Goal: Navigation & Orientation: Find specific page/section

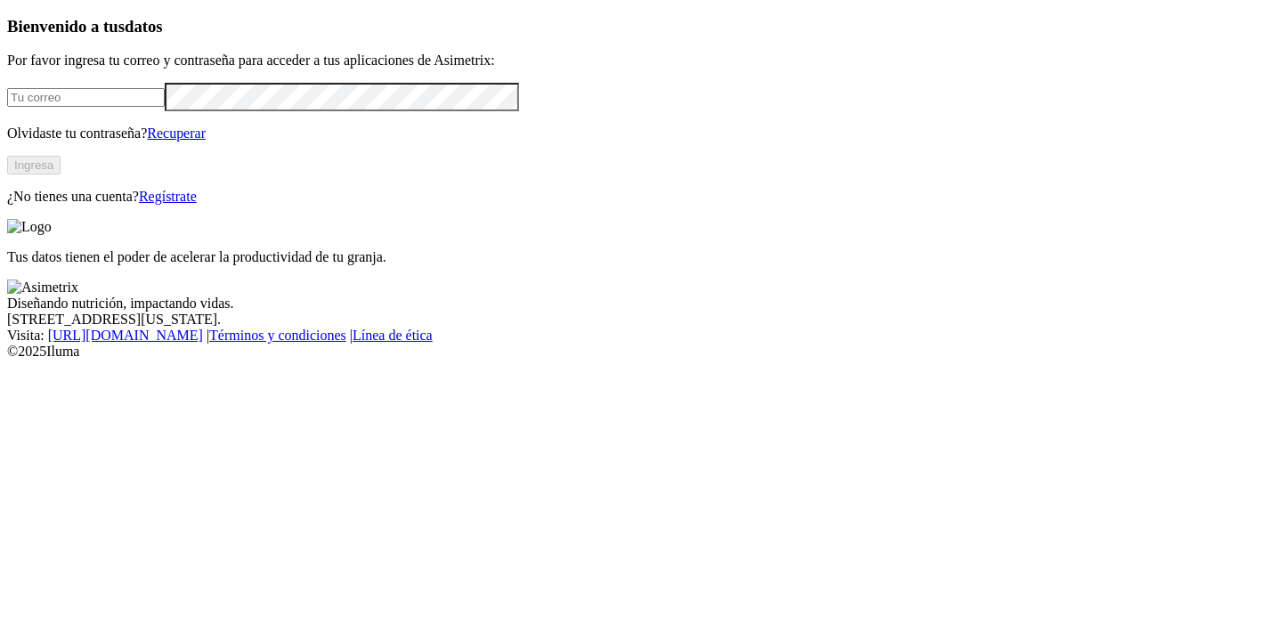
type input "[PERSON_NAME][EMAIL_ADDRESS][PERSON_NAME][PERSON_NAME][DOMAIN_NAME]"
click at [61, 175] on button "Ingresa" at bounding box center [33, 165] width 53 height 19
